Goal: Ask a question: Seek information or help from site administrators or community

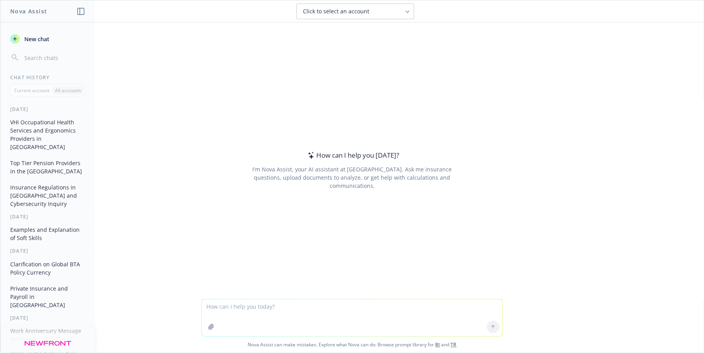
drag, startPoint x: 287, startPoint y: 307, endPoint x: 290, endPoint y: 325, distance: 19.1
click at [287, 307] on textarea at bounding box center [352, 318] width 301 height 37
drag, startPoint x: 290, startPoint y: 325, endPoint x: 281, endPoint y: 305, distance: 22.3
click at [281, 305] on textarea "what does this mean?" at bounding box center [352, 318] width 301 height 37
paste textarea "Loremi do sitamet cons adi Elitsed do ei tem incidid ut labore Etdoloremag A-71…"
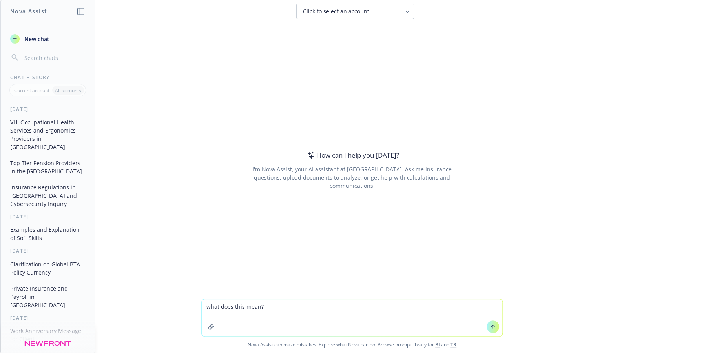
type textarea "lore ipsu dolo sita? Consec ad elitsed doei tem Incidid ut la etd magnaal en ad…"
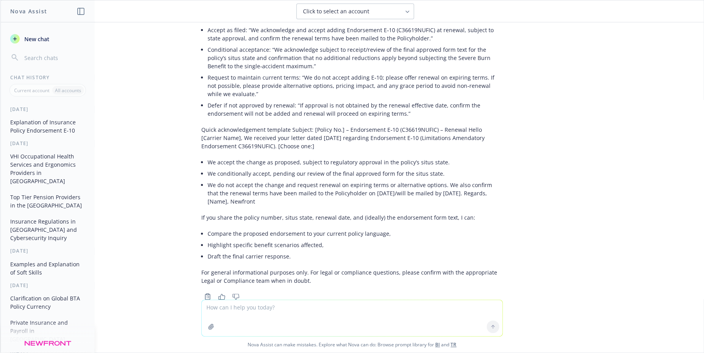
scroll to position [537, 0]
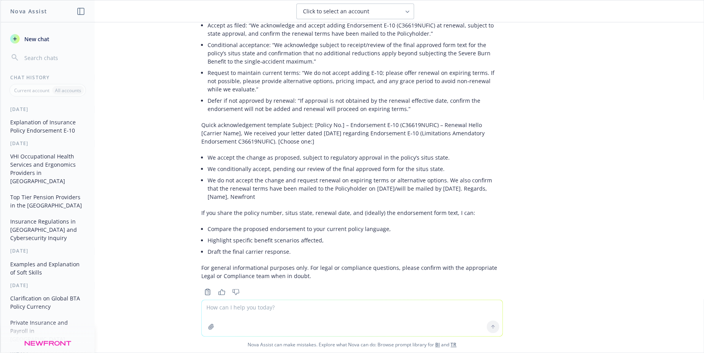
click at [592, 224] on div "what does this mean? Please be advised that the Company is in the process of fi…" at bounding box center [351, 161] width 703 height 278
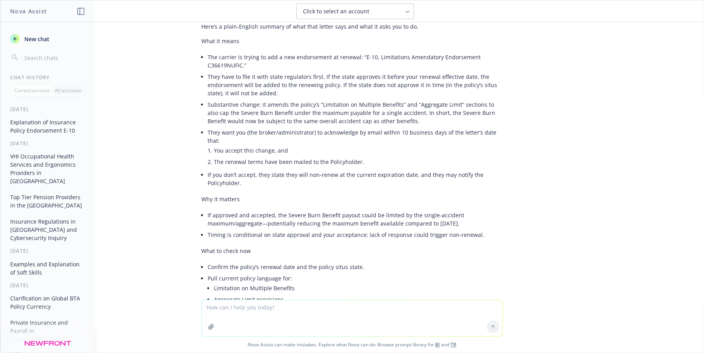
scroll to position [105, 0]
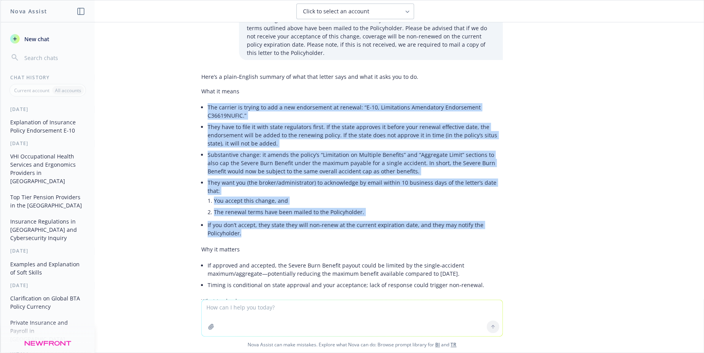
drag, startPoint x: 199, startPoint y: 100, endPoint x: 342, endPoint y: 215, distance: 182.6
copy ul "Lor ipsumdo si ametco ad eli s doe temporincid ut laboree: “D-71, Magnaaliqua E…"
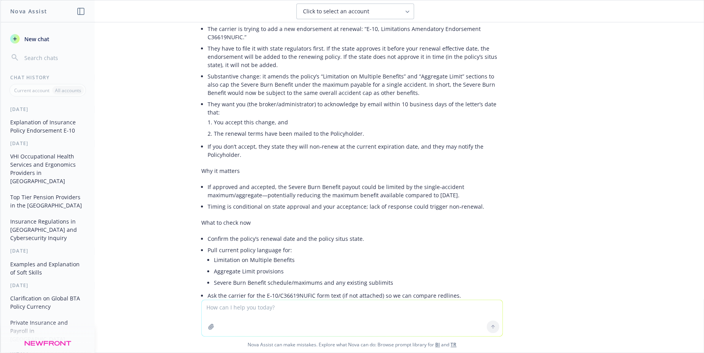
scroll to position [223, 0]
